Goal: Information Seeking & Learning: Learn about a topic

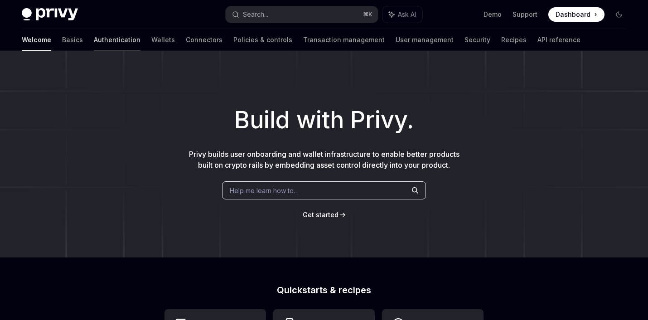
click at [94, 37] on link "Authentication" at bounding box center [117, 40] width 47 height 22
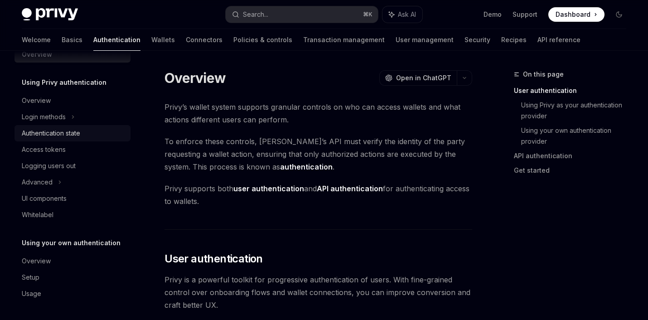
scroll to position [19, 0]
click at [35, 272] on div "Setup" at bounding box center [31, 277] width 18 height 11
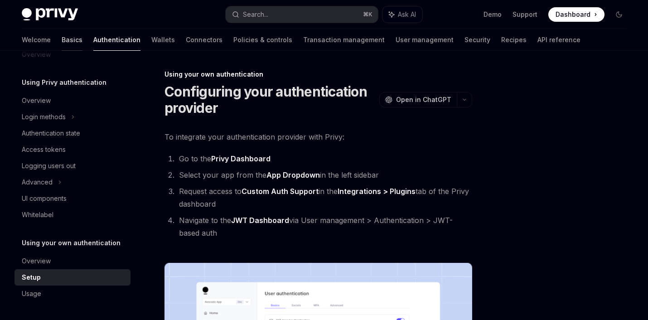
click at [62, 49] on link "Basics" at bounding box center [72, 40] width 21 height 22
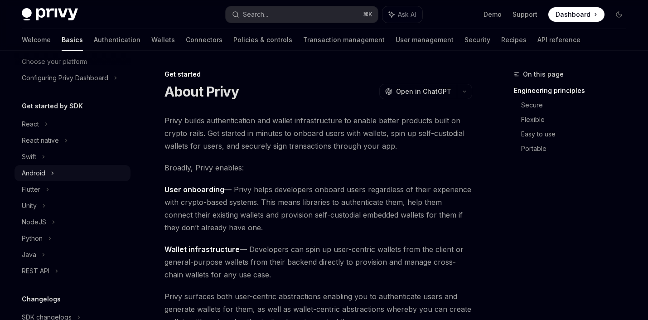
scroll to position [74, 0]
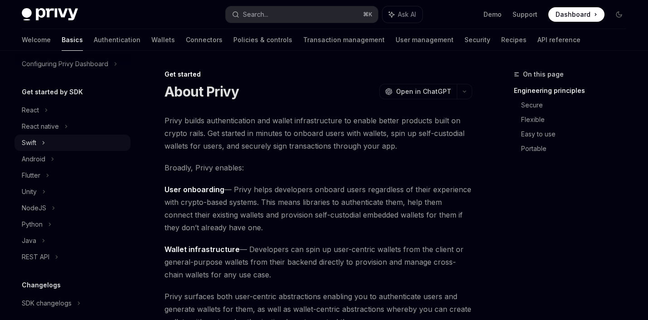
click at [24, 143] on div "Swift" at bounding box center [29, 142] width 15 height 11
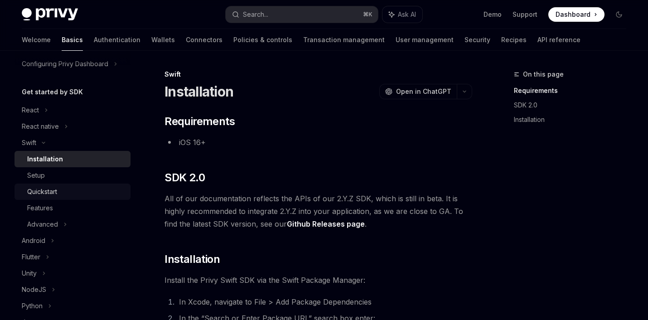
click at [43, 192] on div "Quickstart" at bounding box center [42, 191] width 30 height 11
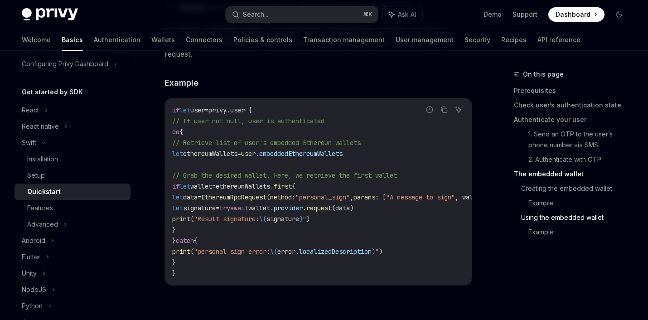
scroll to position [1968, 0]
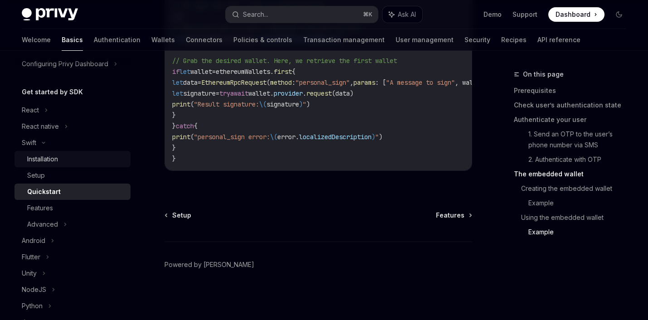
click at [44, 159] on div "Installation" at bounding box center [42, 159] width 31 height 11
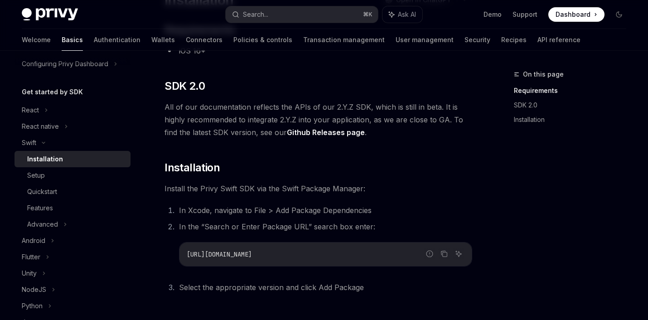
scroll to position [92, 0]
click at [41, 222] on div "Advanced" at bounding box center [42, 224] width 31 height 11
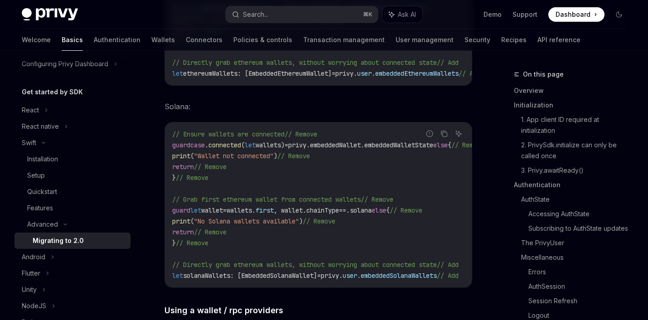
scroll to position [4107, 0]
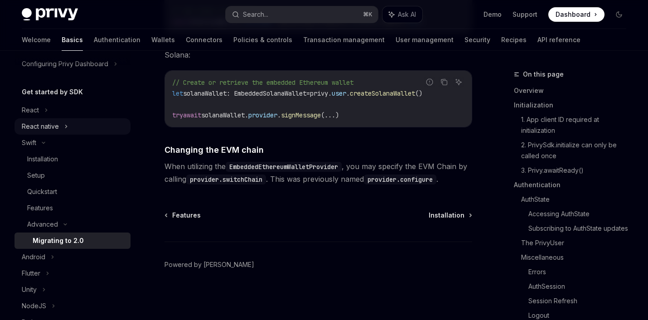
click at [47, 122] on div "React native" at bounding box center [40, 126] width 37 height 11
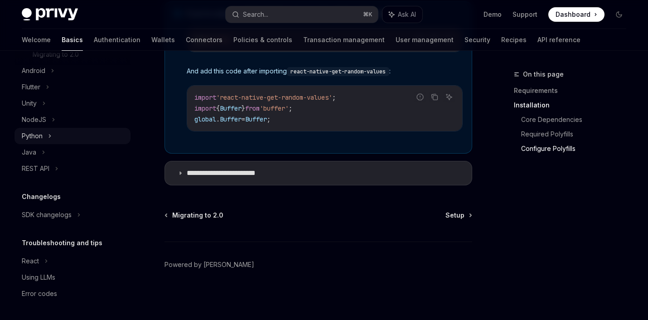
scroll to position [342, 0]
click at [48, 282] on div "Using LLMs" at bounding box center [39, 277] width 34 height 11
type textarea "*"
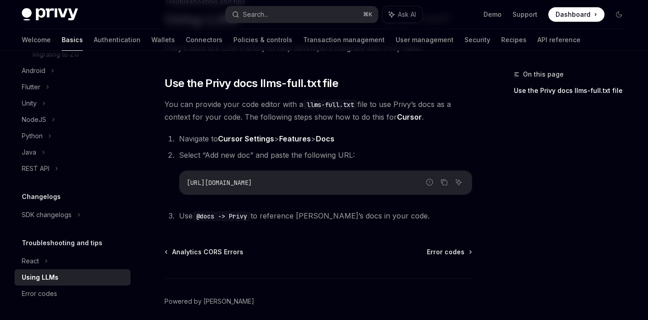
scroll to position [109, 0]
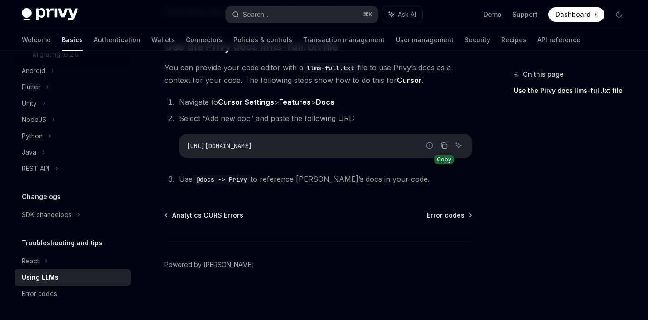
click at [445, 145] on icon "Copy the contents from the code block" at bounding box center [444, 145] width 7 height 7
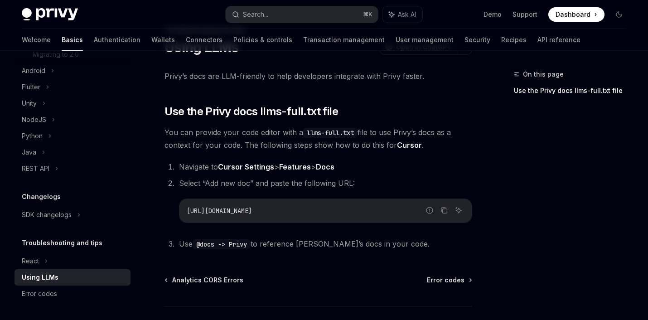
scroll to position [53, 0]
